Goal: Obtain resource: Download file/media

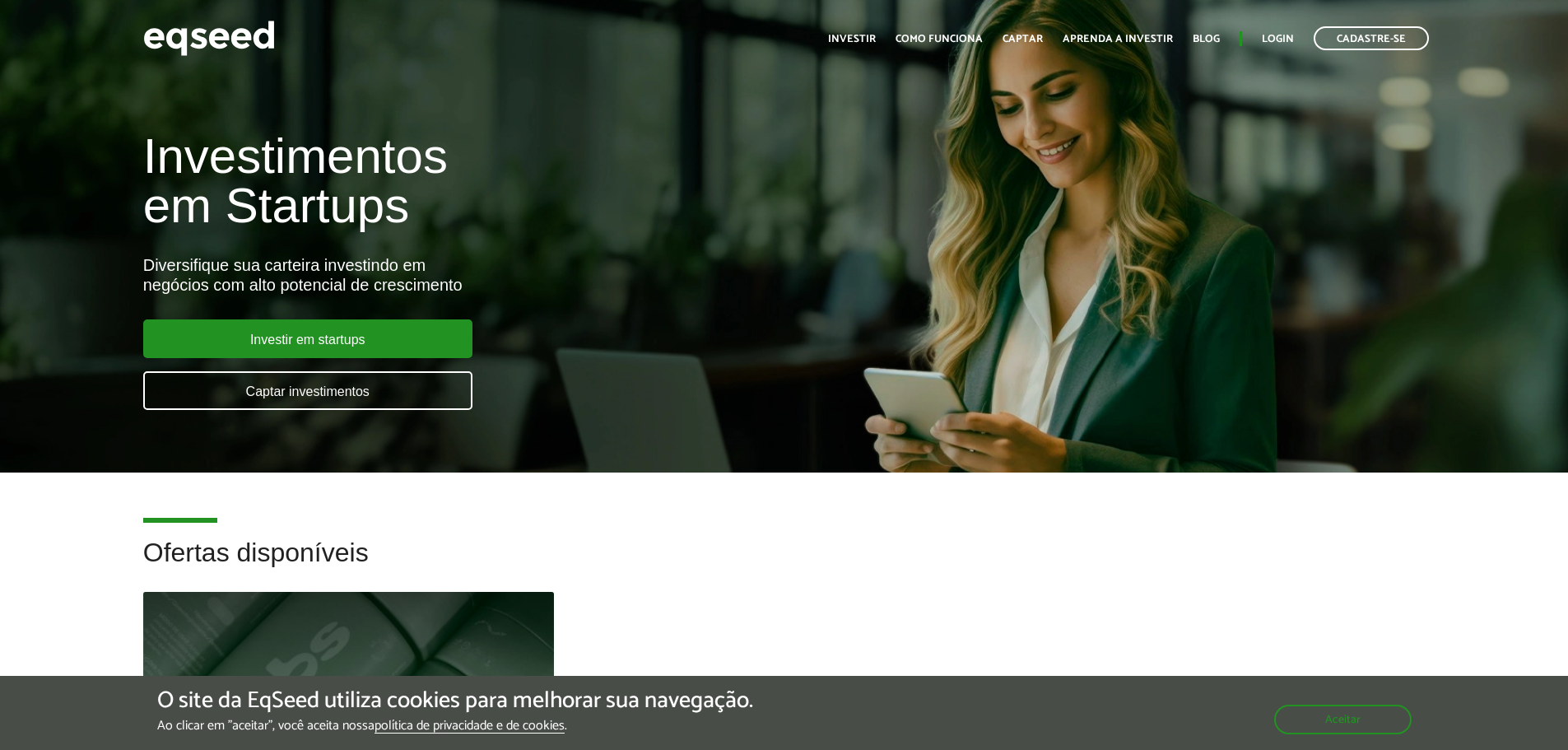
click at [1274, 29] on ul "Início Investir Como funciona Captar Aprenda a investir Blog Login Cadastre-se" at bounding box center [1128, 38] width 617 height 24
click at [1271, 34] on link "Login" at bounding box center [1278, 39] width 32 height 11
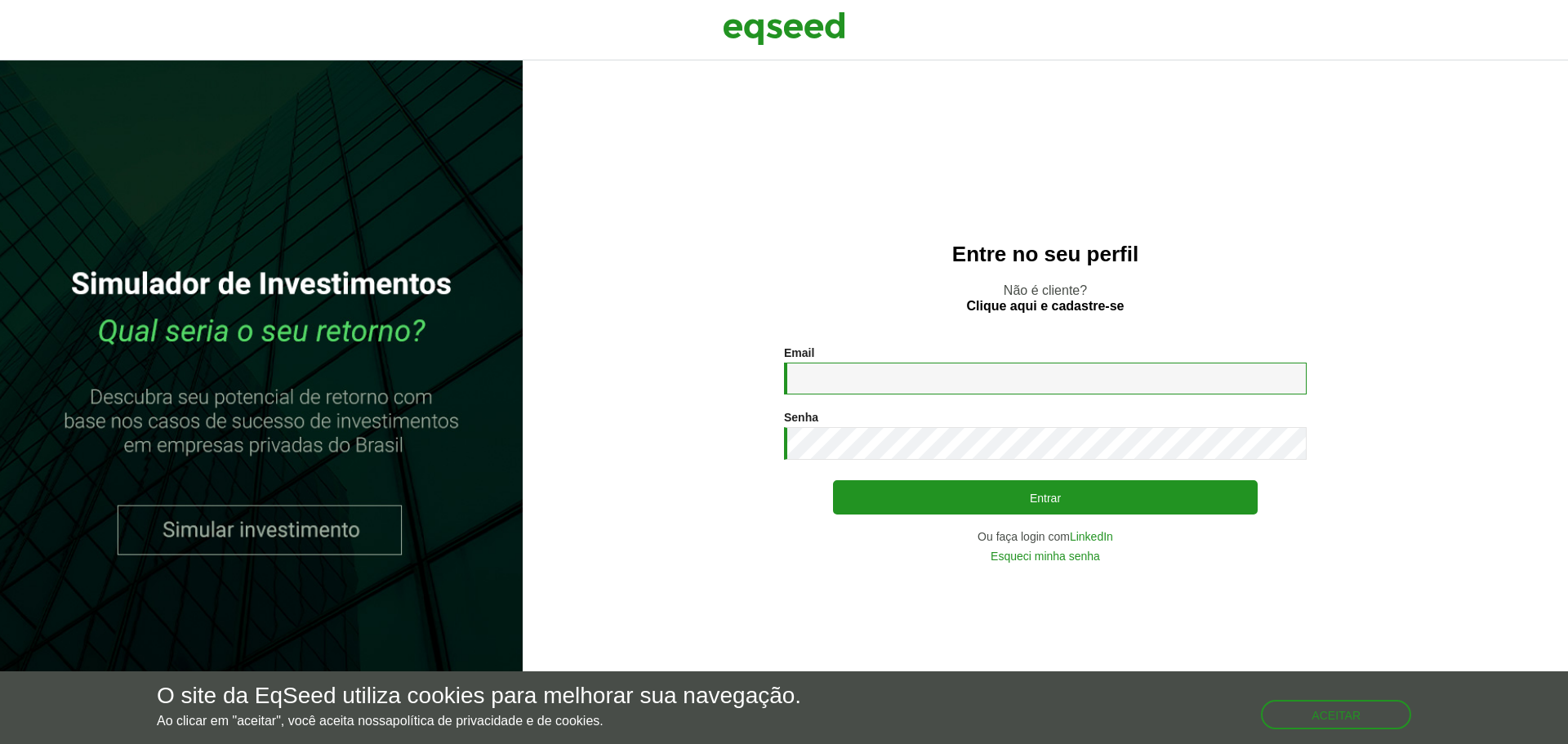
click at [915, 382] on input "Email *" at bounding box center [1045, 379] width 522 height 32
type input "**********"
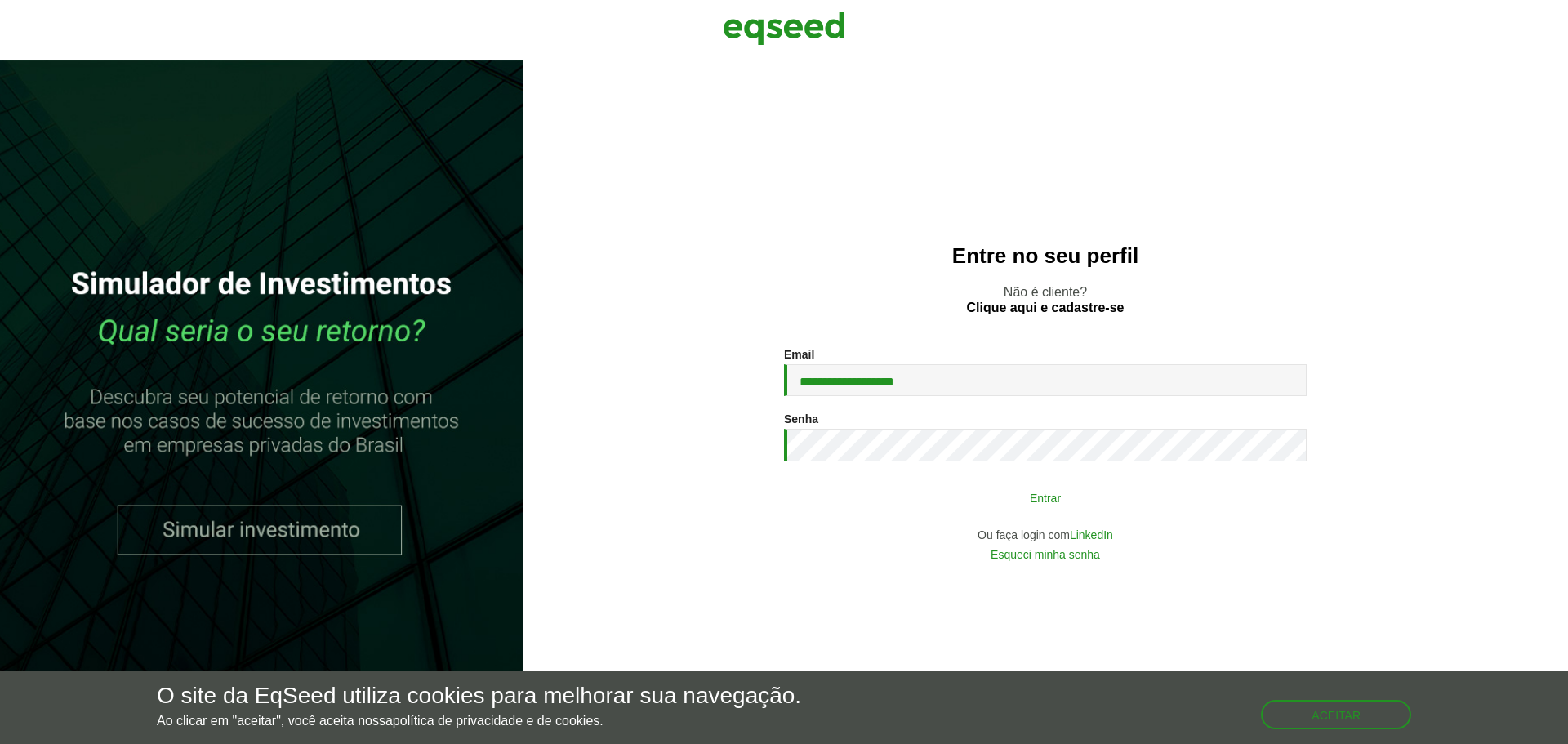
click at [923, 498] on button "Entrar" at bounding box center [1046, 497] width 425 height 31
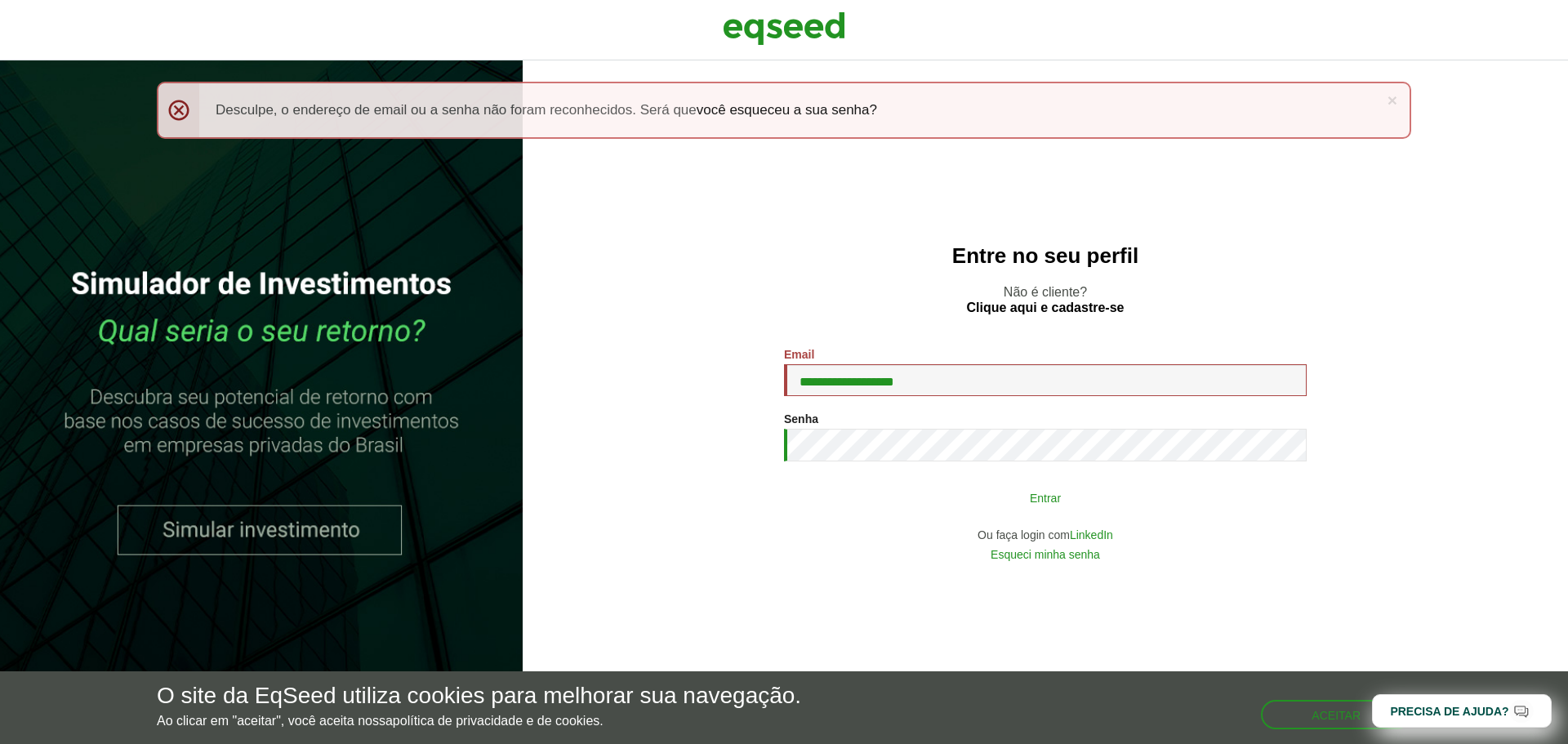
click at [928, 504] on button "Entrar" at bounding box center [1046, 497] width 425 height 31
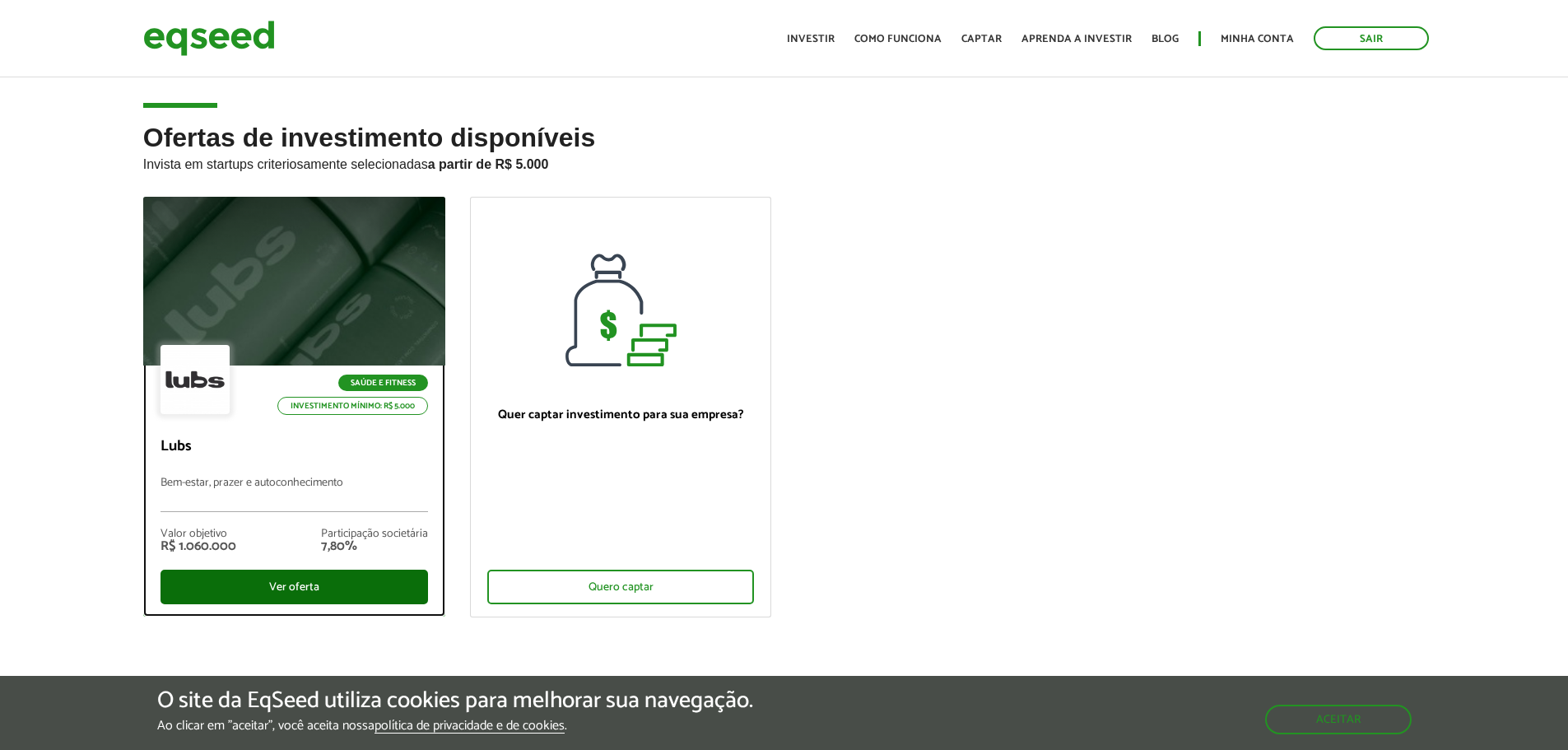
click at [368, 577] on div "Ver oferta" at bounding box center [295, 587] width 268 height 35
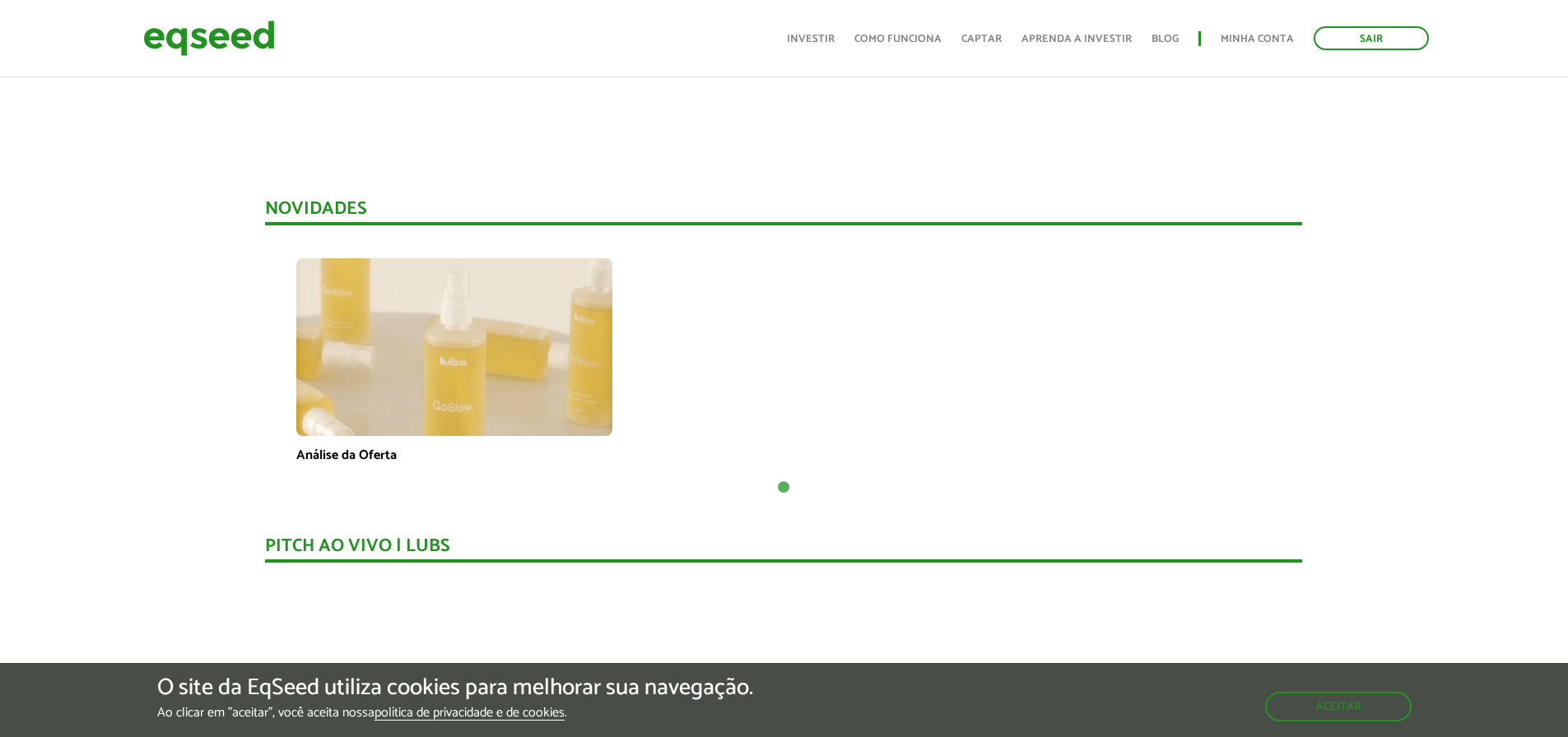
scroll to position [1152, 0]
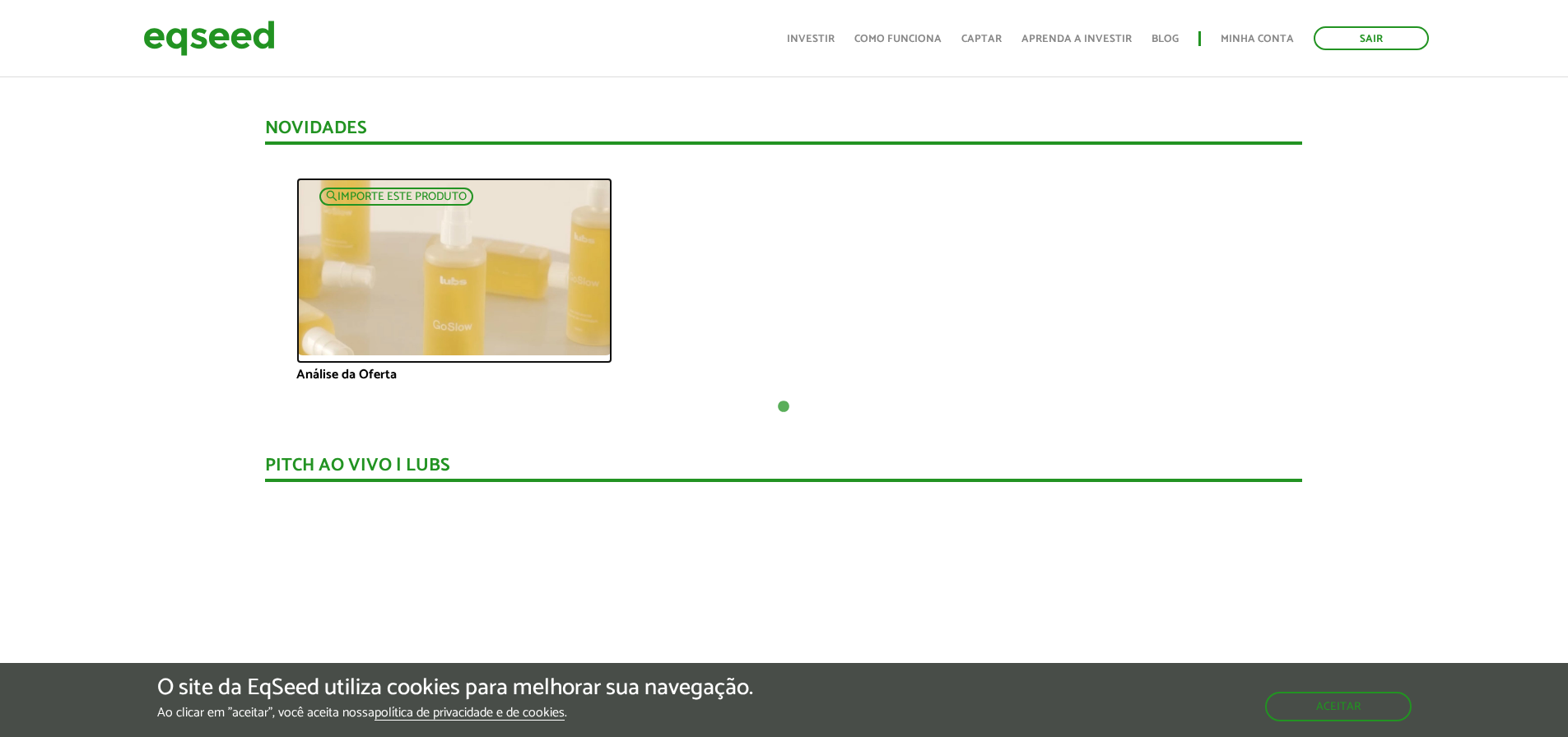
click at [480, 243] on img at bounding box center [454, 267] width 316 height 178
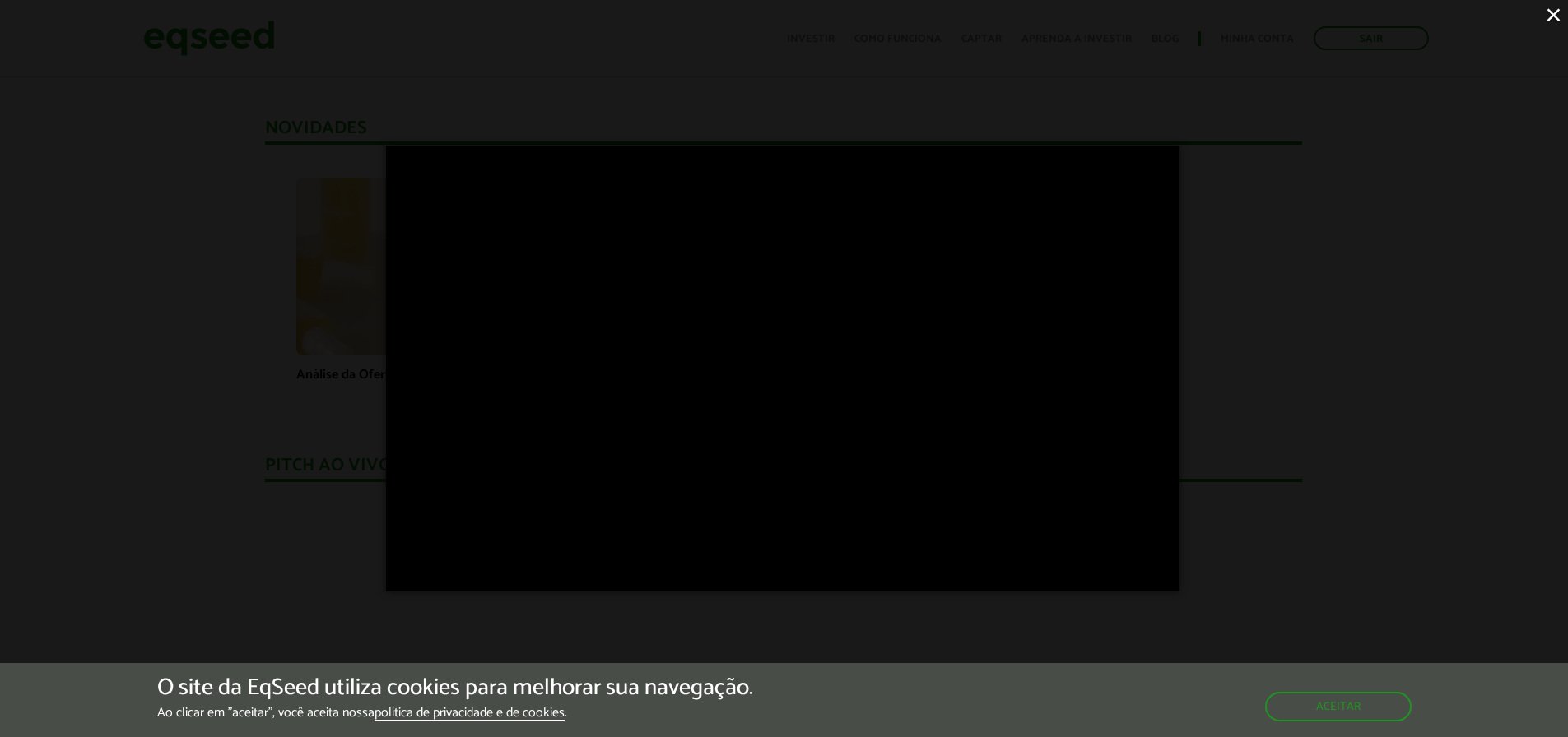
click at [184, 176] on div "×" at bounding box center [784, 368] width 1568 height 737
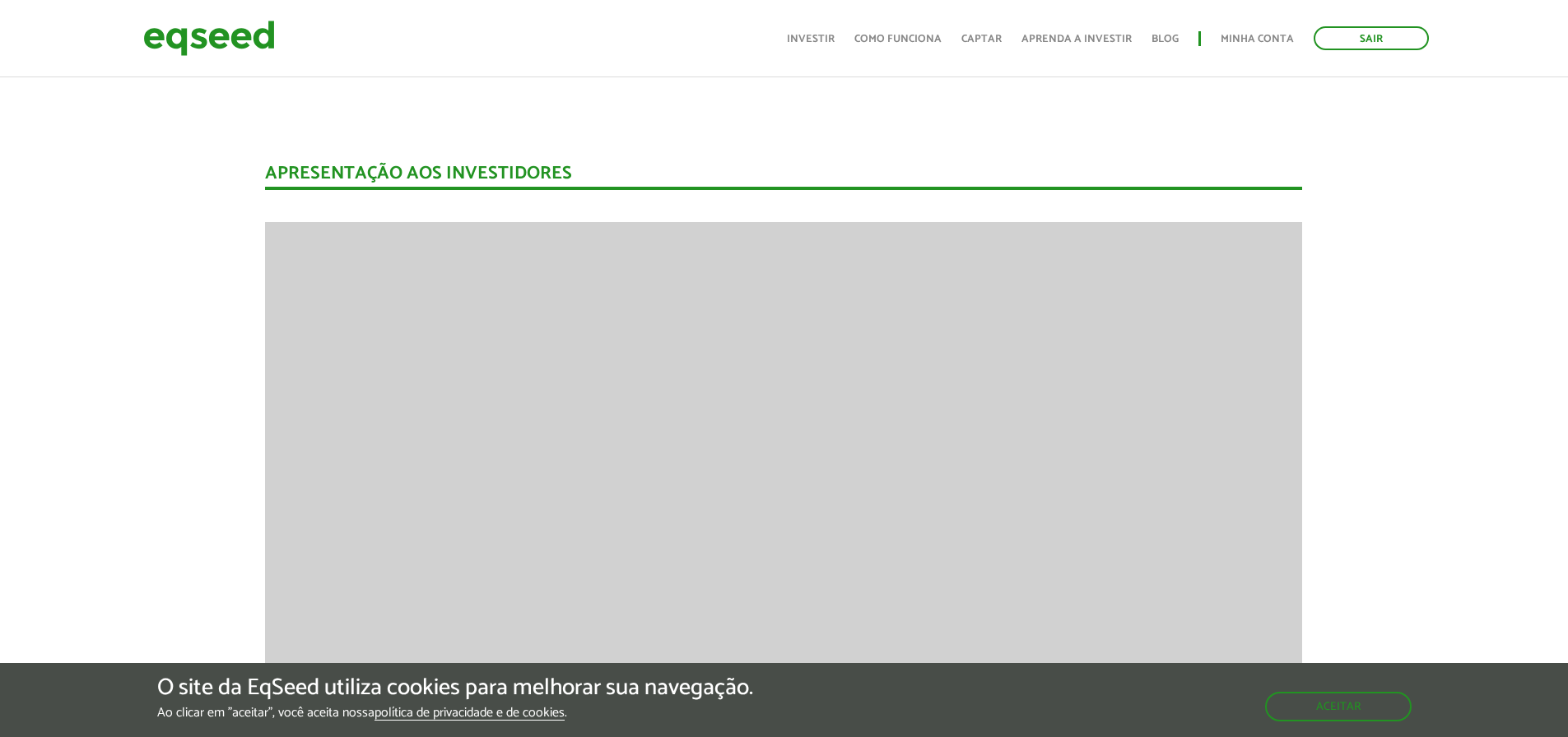
scroll to position [2221, 0]
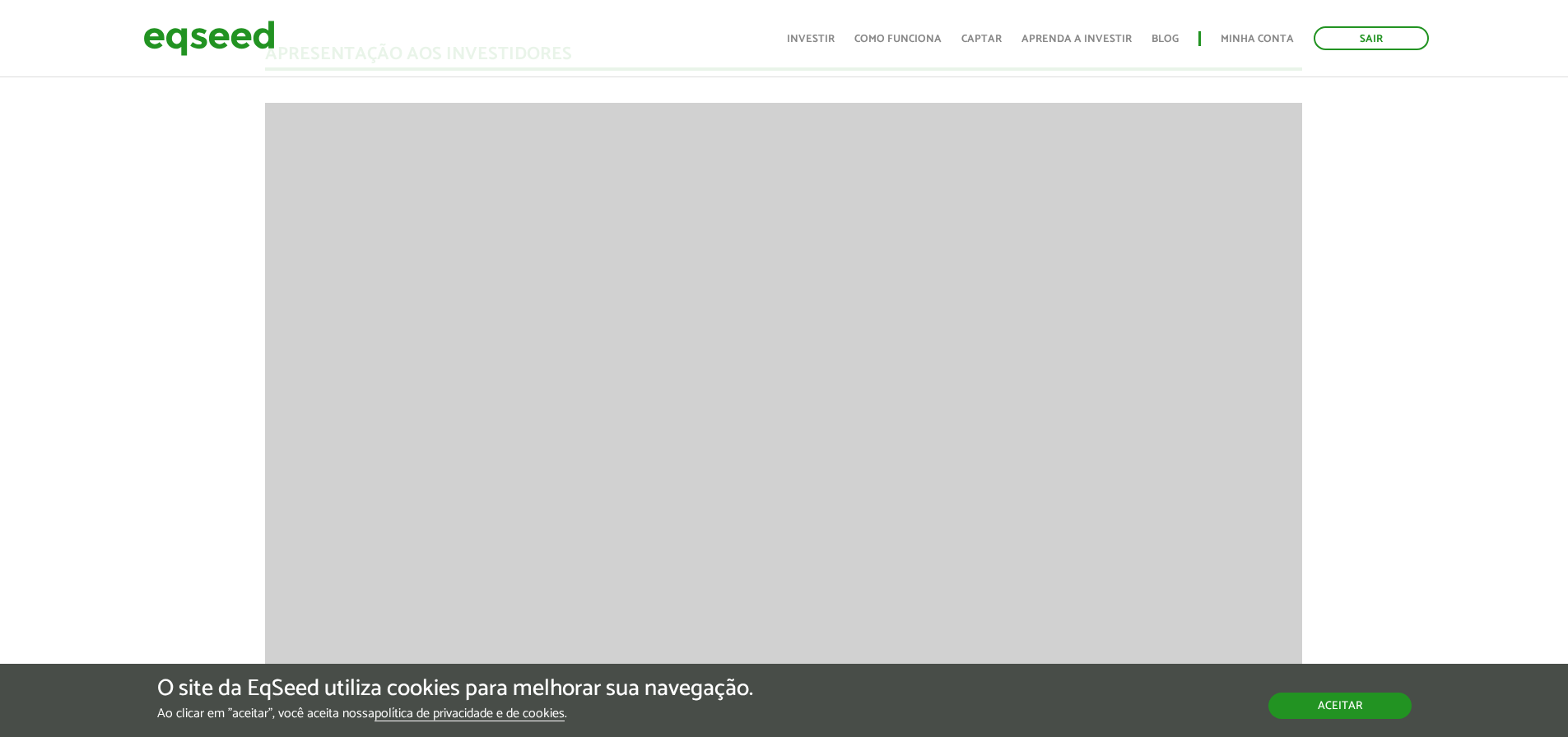
click at [1305, 708] on button "Aceitar" at bounding box center [1339, 706] width 143 height 26
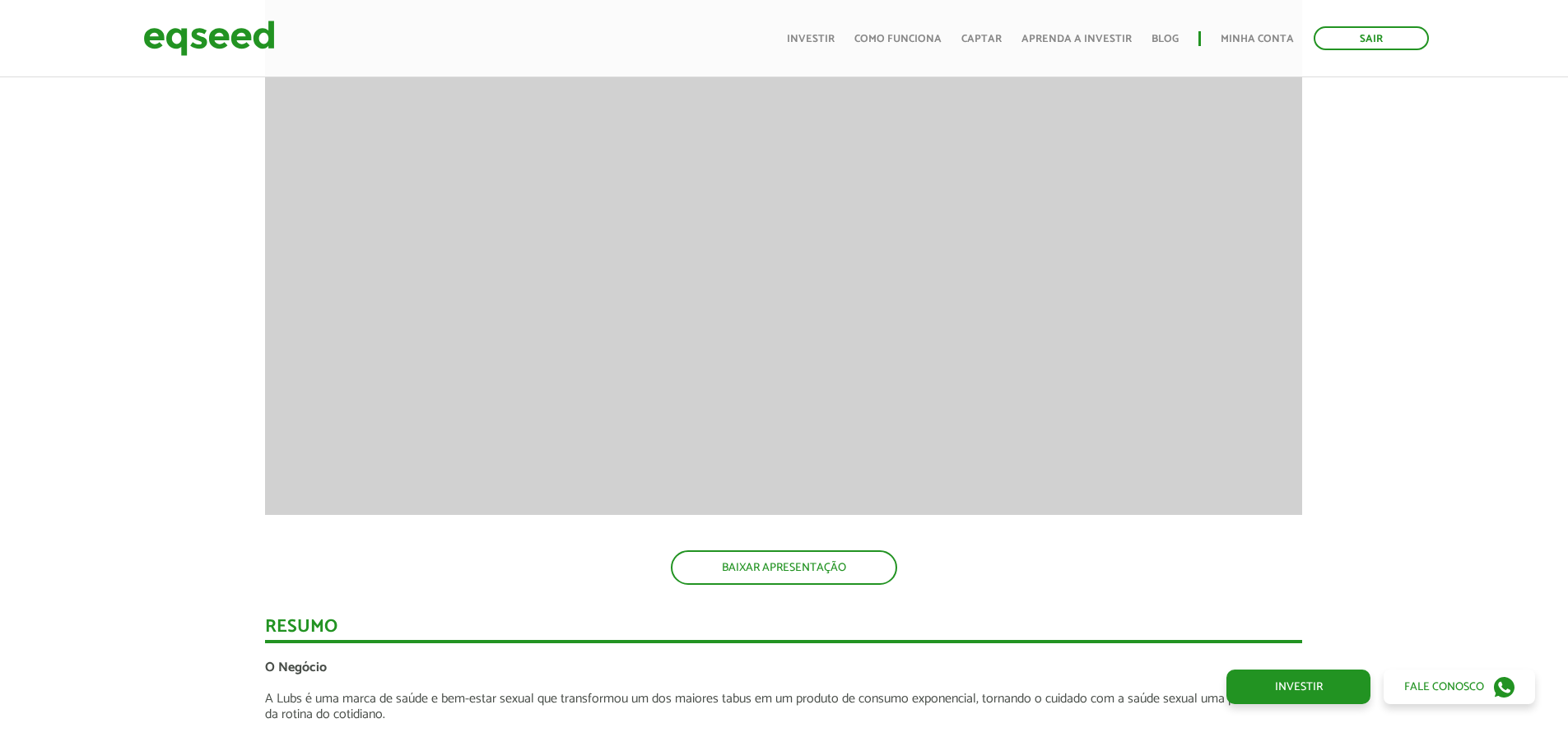
scroll to position [2385, 0]
click at [731, 571] on link "BAIXAR APRESENTAÇÃO" at bounding box center [783, 566] width 226 height 35
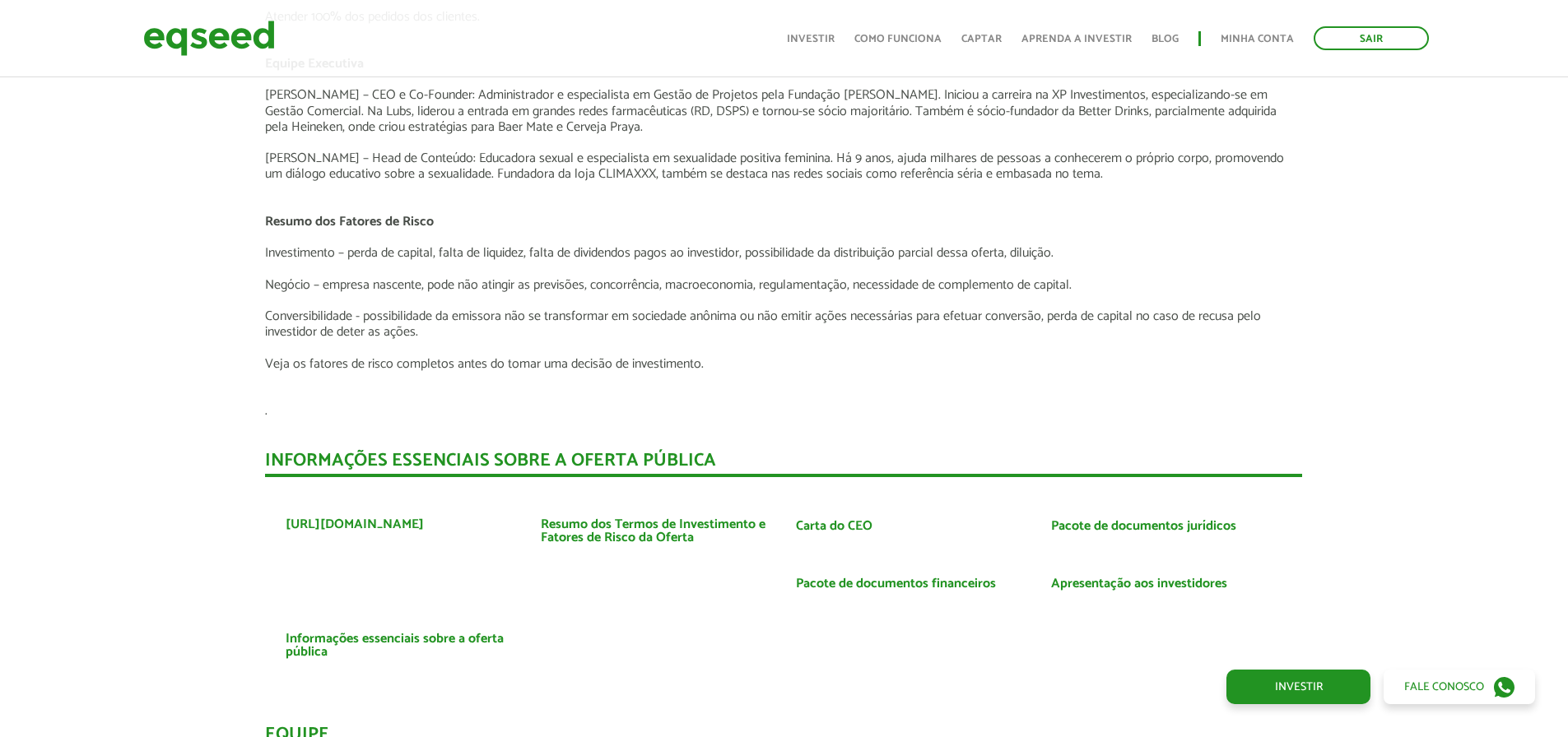
scroll to position [3702, 0]
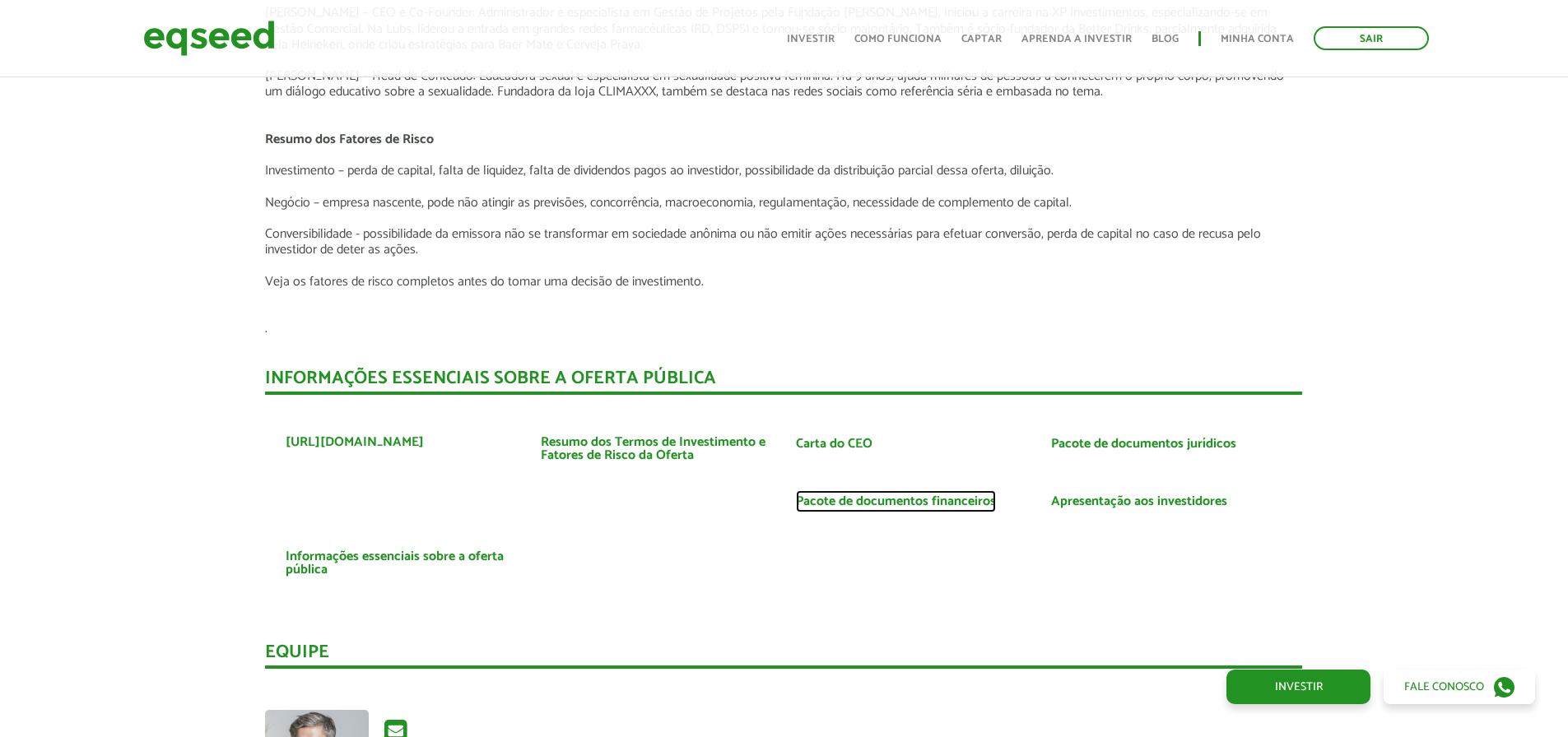
click at [805, 495] on link "Pacote de documentos financeiros" at bounding box center [896, 502] width 200 height 14
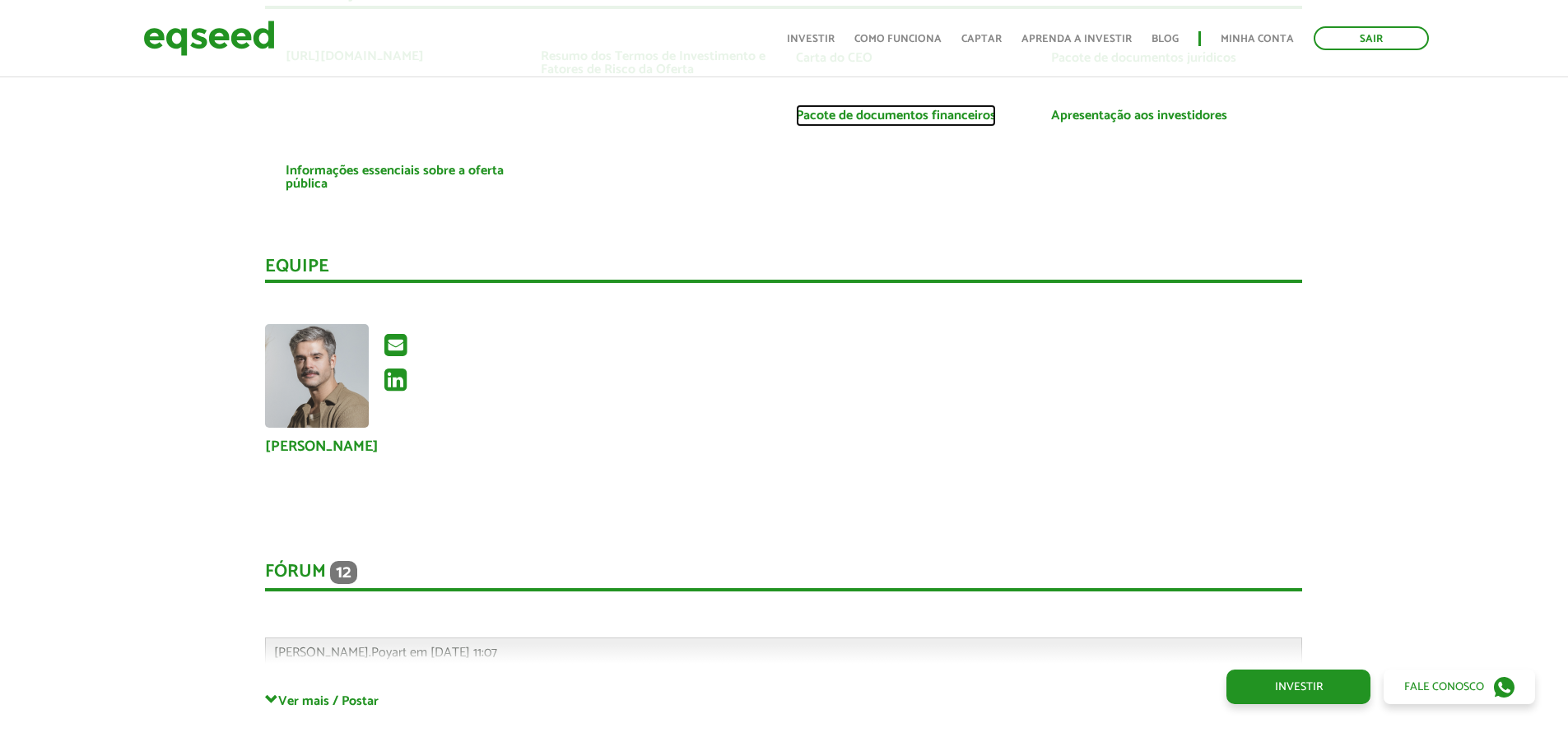
scroll to position [4360, 0]
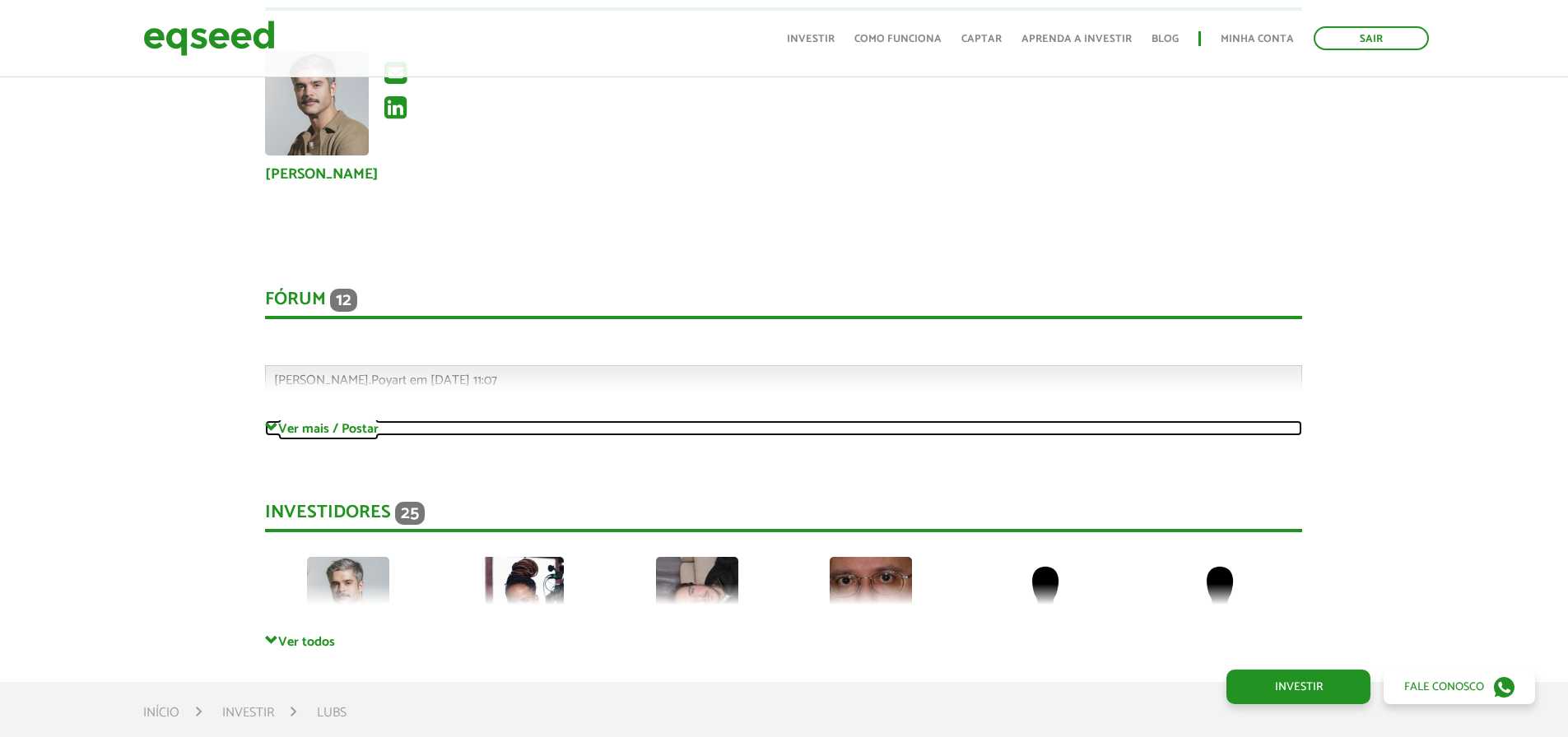
click at [334, 421] on link "Ver mais / Postar" at bounding box center [783, 428] width 1037 height 15
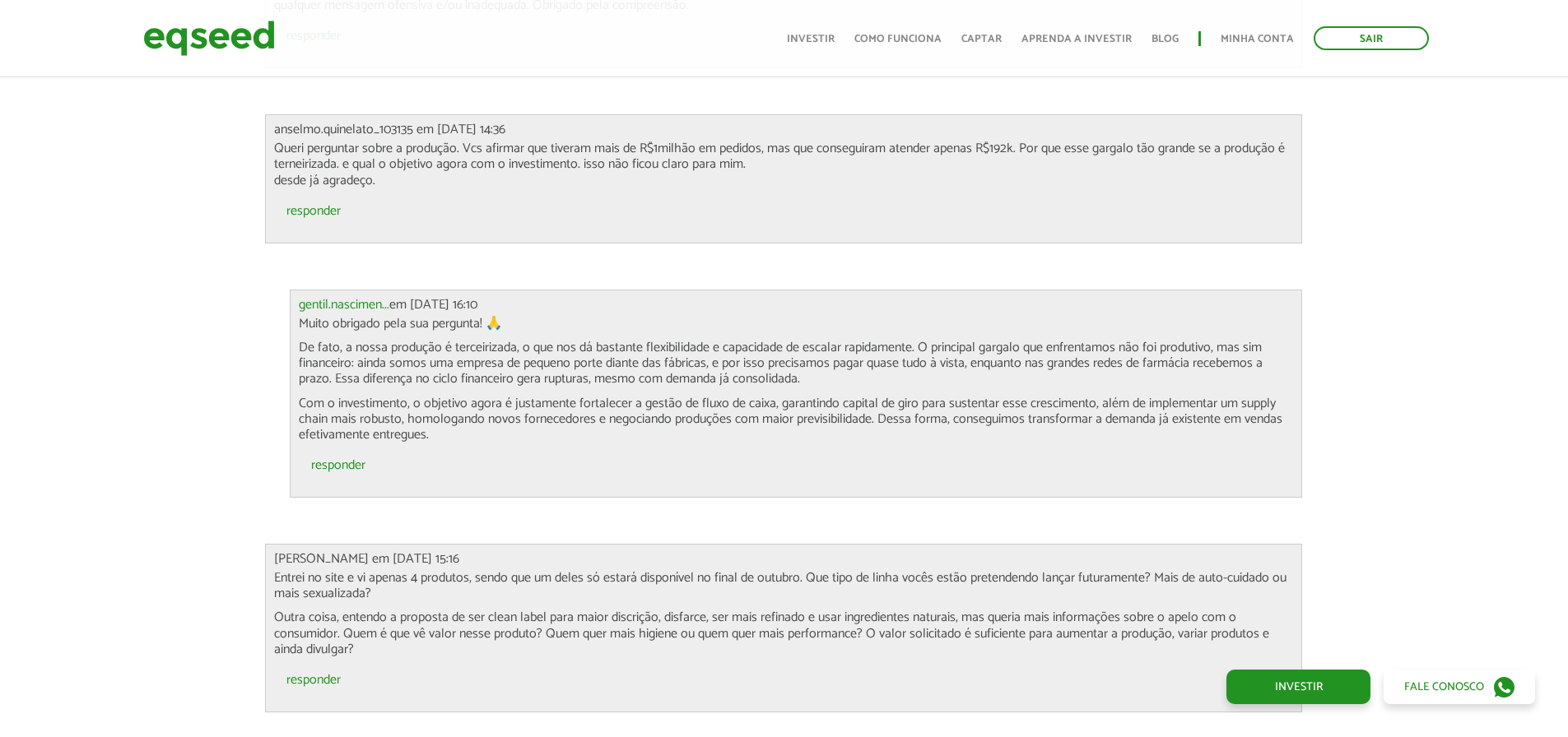
scroll to position [1845, 0]
